Goal: Task Accomplishment & Management: Use online tool/utility

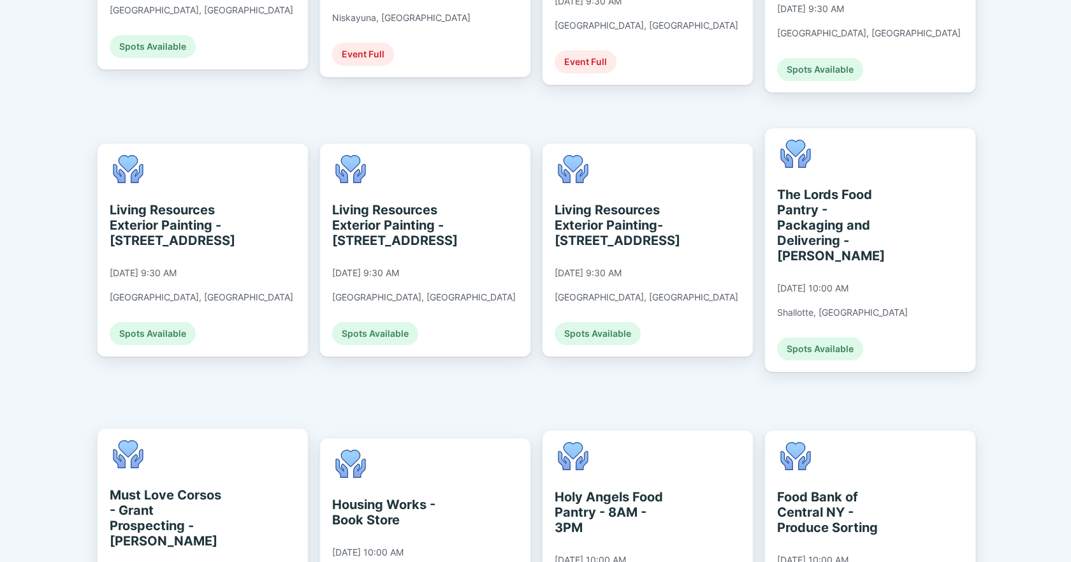
scroll to position [1346, 0]
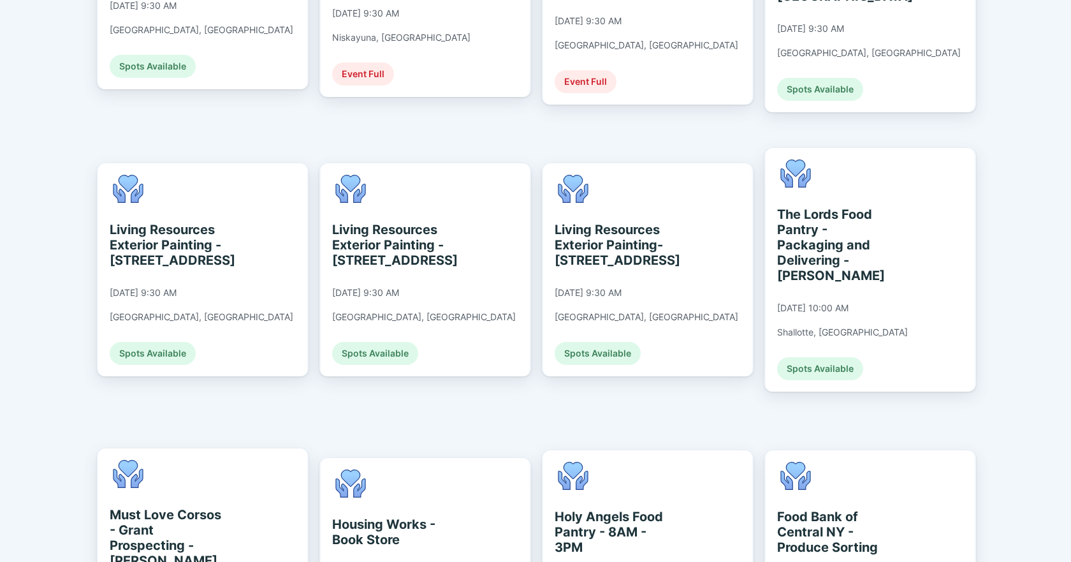
click at [1029, 129] on div "Fundwurx for Pursuit Daiana DA Welcome to Fundwurx, Daiana ! Fundwurx for 11 To…" at bounding box center [535, 281] width 1071 height 562
click at [1032, 127] on div "Fundwurx for Pursuit Daiana DA Welcome to Fundwurx, Daiana ! Fundwurx for 11 To…" at bounding box center [535, 281] width 1071 height 562
click at [1030, 290] on div "Fundwurx for Pursuit Daiana DA Welcome to Fundwurx, Daiana ! Fundwurx for 11 To…" at bounding box center [535, 281] width 1071 height 562
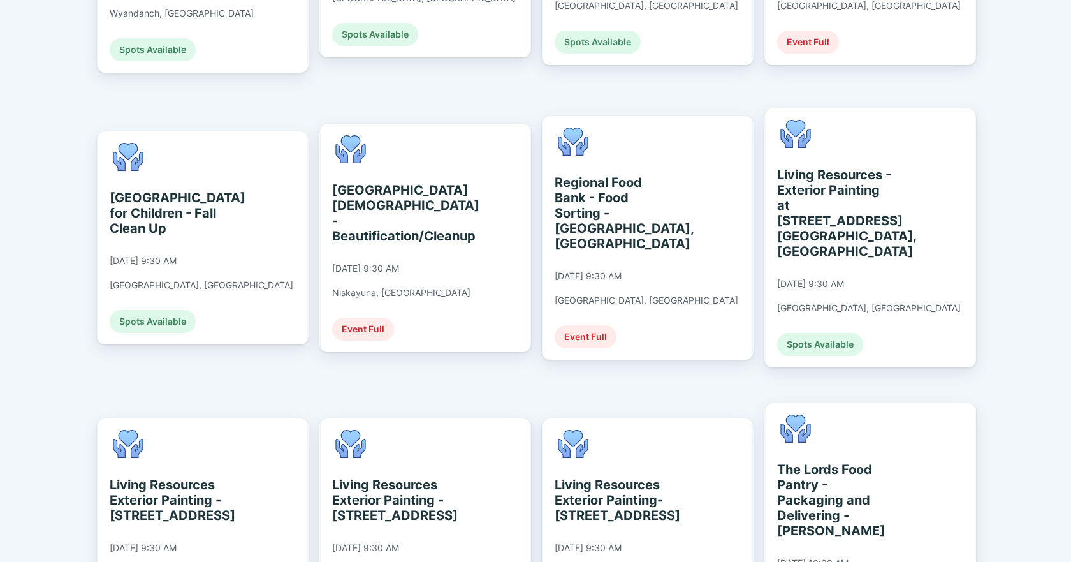
scroll to position [1155, 0]
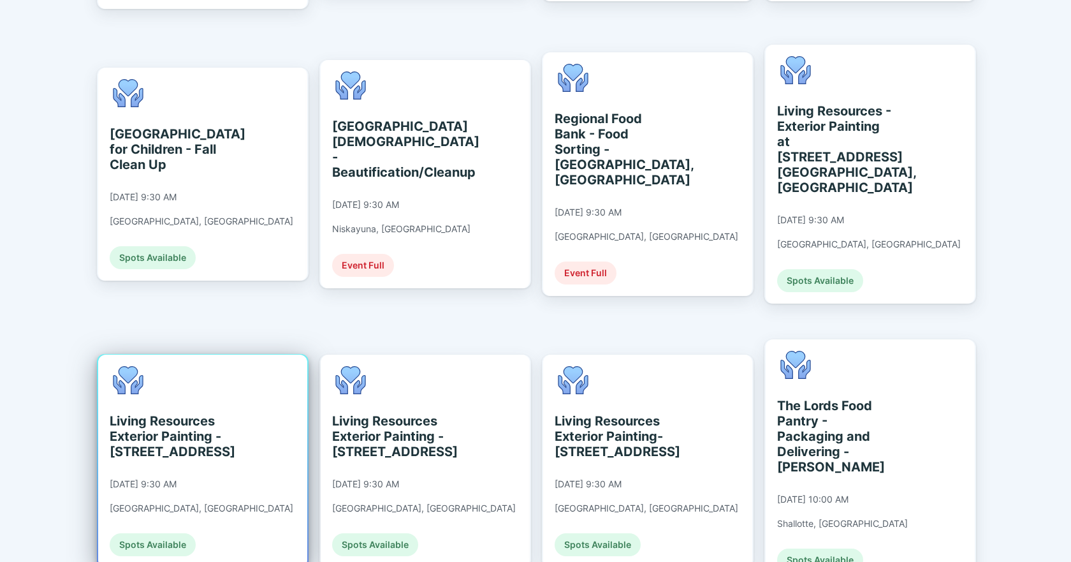
click at [164, 413] on div "Living Resources Exterior Painting - [STREET_ADDRESS]" at bounding box center [168, 436] width 117 height 46
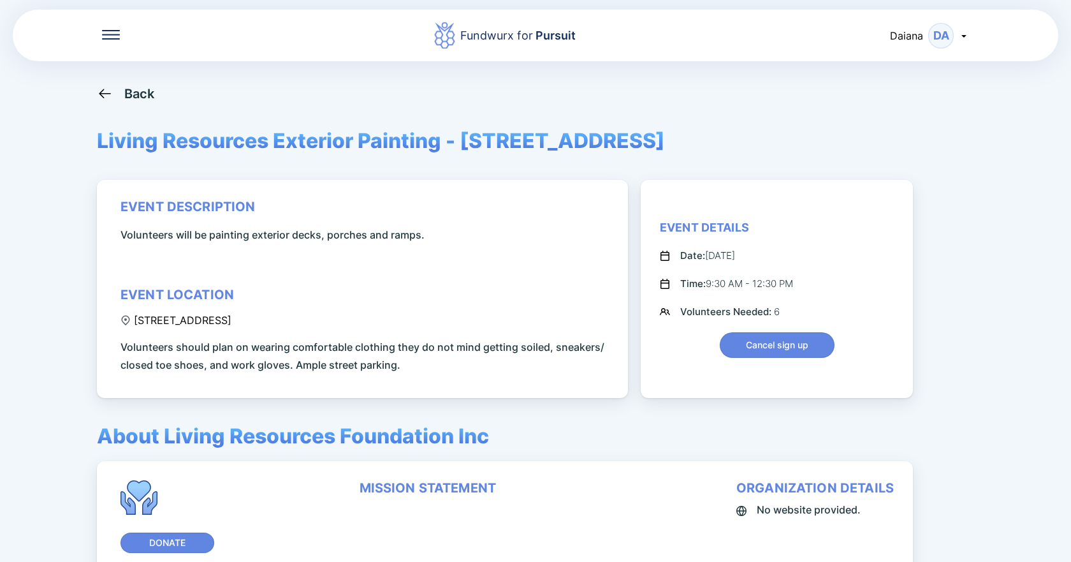
click at [254, 48] on div "Fundwurx for Pursuit" at bounding box center [505, 35] width 770 height 29
click at [241, 46] on div "Fundwurx for Pursuit" at bounding box center [505, 35] width 770 height 29
click at [239, 43] on div "Fundwurx for Pursuit" at bounding box center [505, 35] width 770 height 29
